Goal: Transaction & Acquisition: Book appointment/travel/reservation

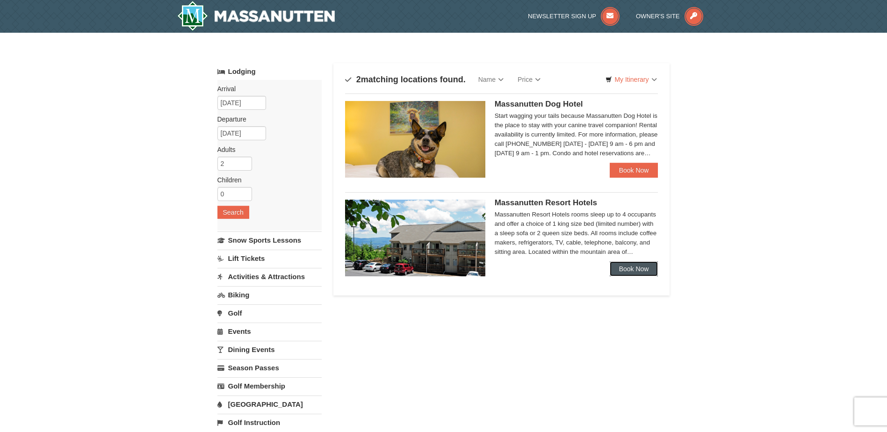
click at [625, 266] on link "Book Now" at bounding box center [634, 268] width 49 height 15
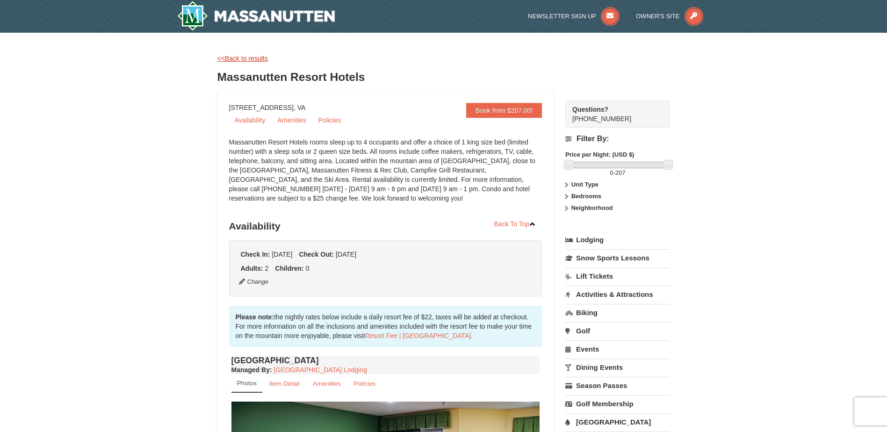
click at [243, 62] on link "<<Back to results" at bounding box center [242, 58] width 51 height 7
